Goal: Information Seeking & Learning: Find specific page/section

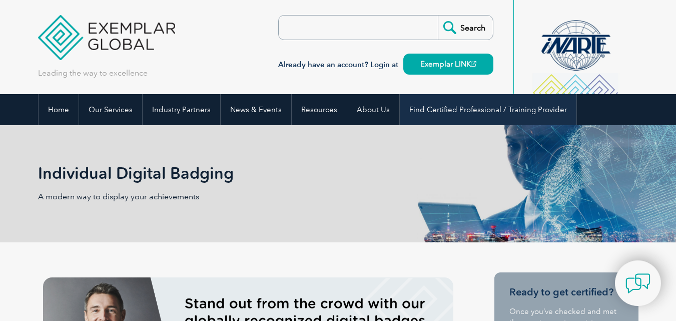
click at [470, 113] on link "Find Certified Professional / Training Provider" at bounding box center [488, 109] width 177 height 31
click at [469, 112] on link "Find Certified Professional / Training Provider" at bounding box center [488, 109] width 177 height 31
click at [463, 108] on link "Find Certified Professional / Training Provider" at bounding box center [488, 109] width 177 height 31
click at [464, 108] on link "Find Certified Professional / Training Provider" at bounding box center [488, 109] width 177 height 31
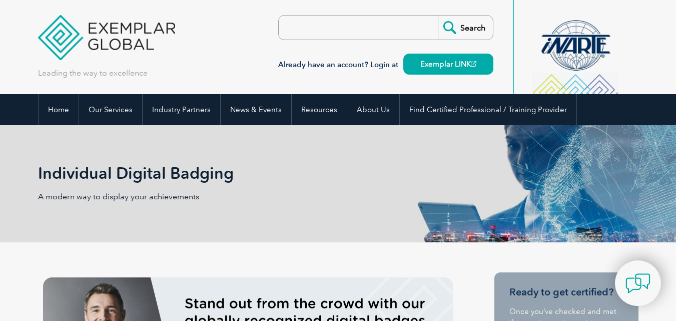
click at [471, 128] on div "Individual Digital Badging A modern way to display your achievements" at bounding box center [338, 183] width 600 height 117
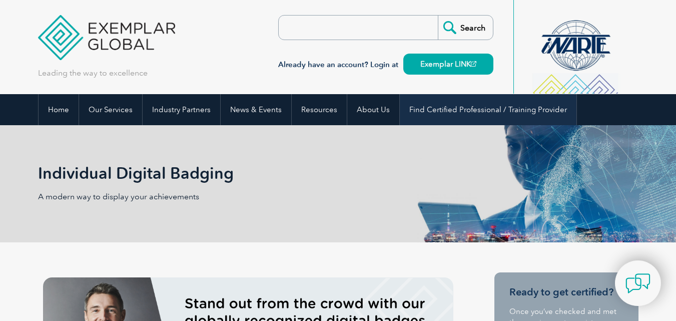
click at [472, 111] on link "Find Certified Professional / Training Provider" at bounding box center [488, 109] width 177 height 31
click at [440, 106] on link "Find Certified Professional / Training Provider" at bounding box center [488, 109] width 177 height 31
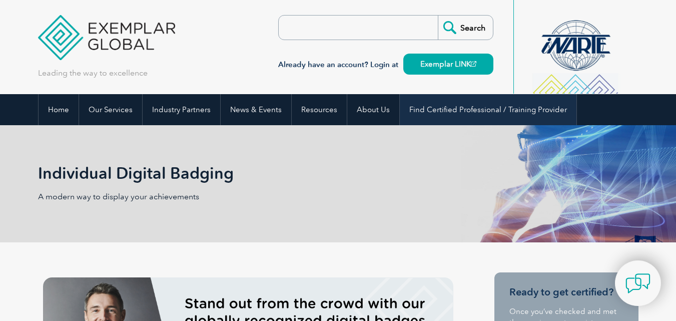
click at [465, 118] on link "Find Certified Professional / Training Provider" at bounding box center [488, 109] width 177 height 31
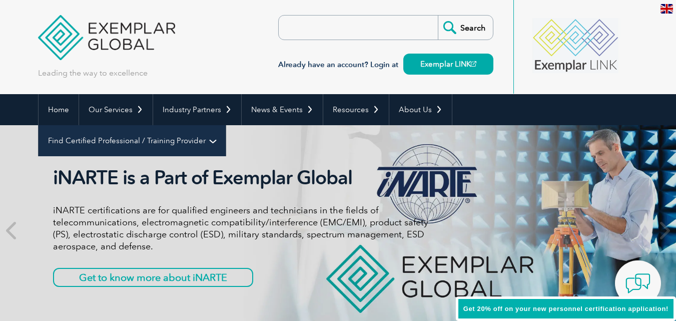
drag, startPoint x: 493, startPoint y: 110, endPoint x: 511, endPoint y: 124, distance: 22.7
click at [226, 125] on link "Find Certified Professional / Training Provider" at bounding box center [132, 140] width 187 height 31
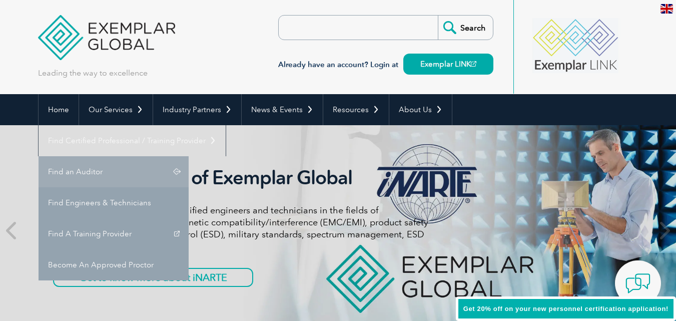
click at [189, 156] on link "Find an Auditor" at bounding box center [114, 171] width 150 height 31
